Goal: Find specific page/section: Find specific page/section

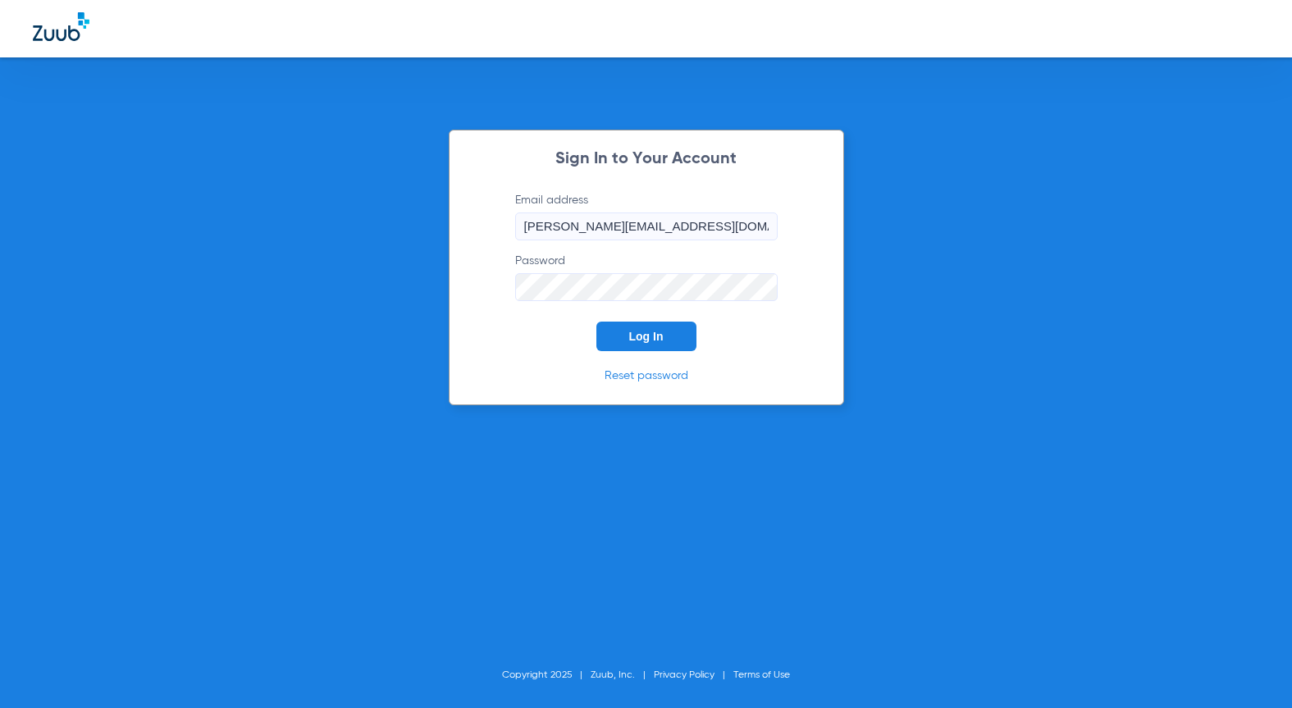
click at [660, 330] on span "Log In" at bounding box center [646, 336] width 34 height 13
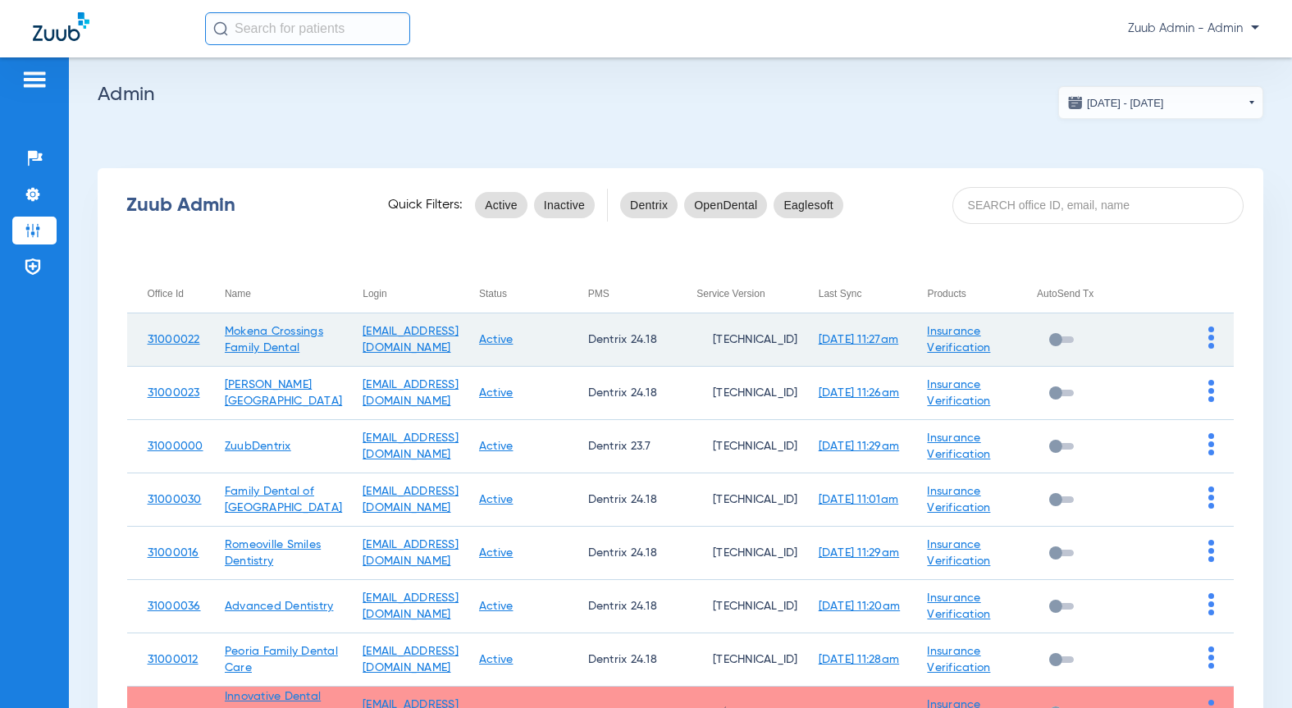
click at [1209, 329] on img at bounding box center [1212, 338] width 6 height 22
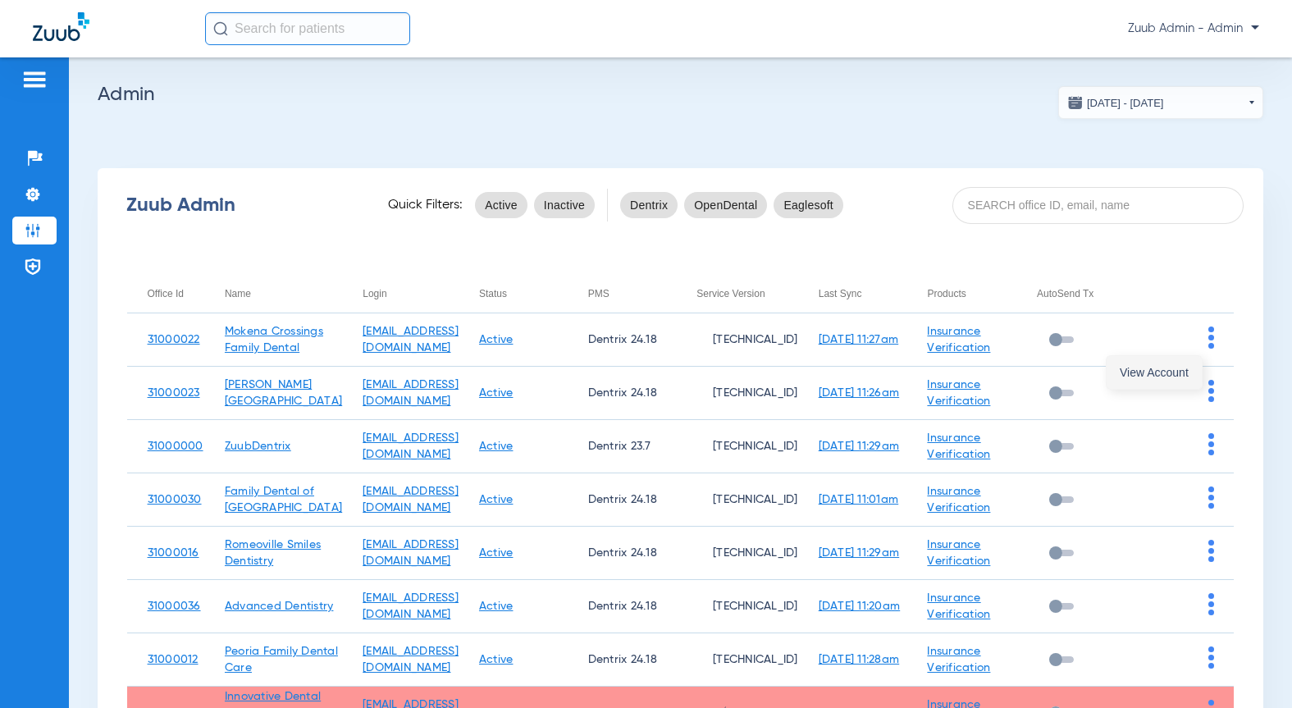
click at [1151, 361] on button "View Account" at bounding box center [1154, 372] width 95 height 33
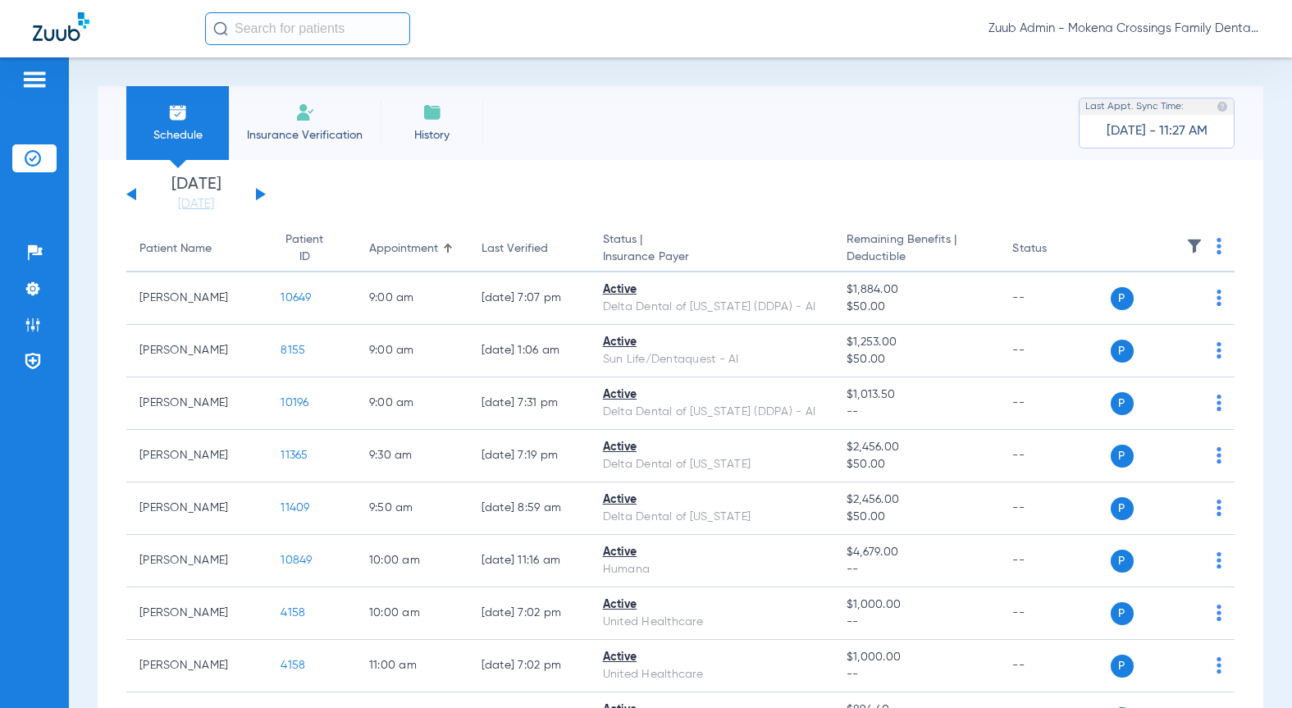
click at [307, 139] on span "Insurance Verification" at bounding box center [304, 135] width 127 height 16
